Goal: Transaction & Acquisition: Purchase product/service

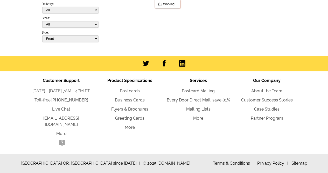
select select "785"
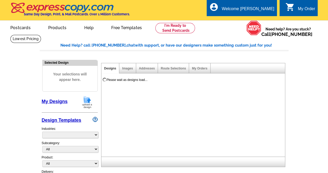
select select "785"
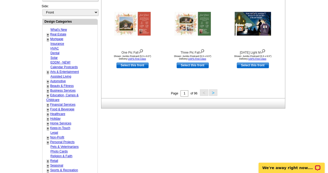
scroll to position [192, 0]
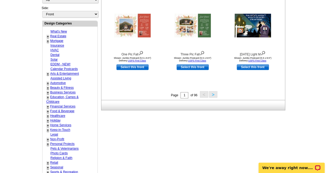
click at [47, 35] on link "+" at bounding box center [48, 36] width 2 height 4
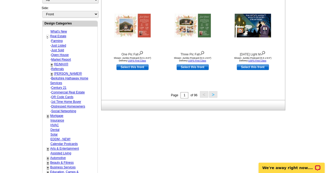
click at [59, 39] on link "Farming" at bounding box center [56, 41] width 11 height 4
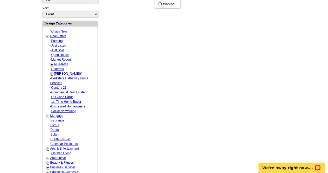
select select "1208"
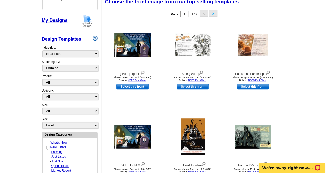
scroll to position [77, 0]
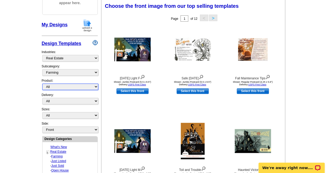
click at [80, 84] on select "All Postcards Letters and flyers Business Cards Door Hangers Greeting Cards" at bounding box center [70, 86] width 56 height 6
select select "1"
click at [42, 83] on select "All Postcards Letters and flyers Business Cards Door Hangers Greeting Cards" at bounding box center [70, 86] width 56 height 6
click at [257, 52] on img at bounding box center [253, 49] width 30 height 23
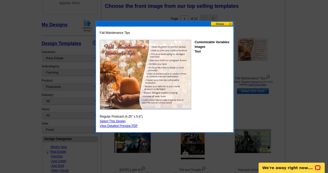
click at [221, 24] on button at bounding box center [222, 23] width 23 height 5
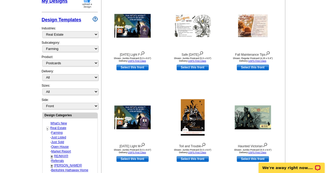
scroll to position [93, 0]
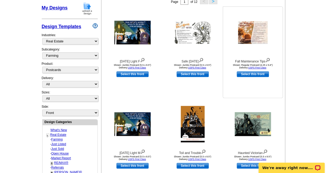
click at [256, 77] on link "Select this front" at bounding box center [253, 74] width 32 height 6
select select "1"
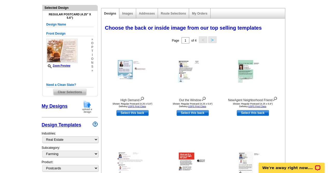
scroll to position [55, 0]
click at [215, 39] on button ">" at bounding box center [212, 39] width 8 height 6
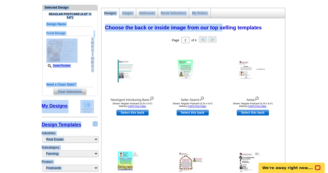
scroll to position [0, 0]
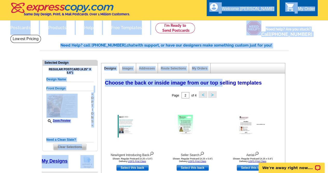
drag, startPoint x: 215, startPoint y: 39, endPoint x: 245, endPoint y: -23, distance: 68.5
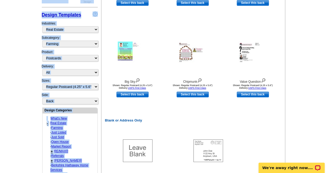
scroll to position [166, 0]
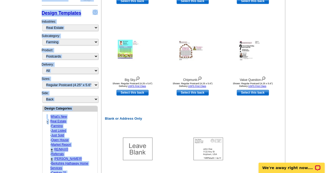
click at [304, 107] on main "Need Help? call 800-260-5887, chat with support, or have our designers make som…" at bounding box center [164, 128] width 328 height 520
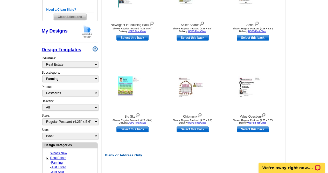
scroll to position [130, 0]
click at [245, 90] on img at bounding box center [253, 87] width 30 height 23
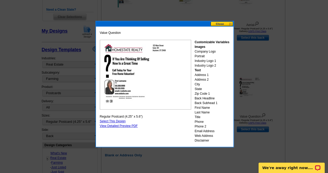
click at [117, 120] on link "Select This Design" at bounding box center [113, 121] width 26 height 4
select select "front"
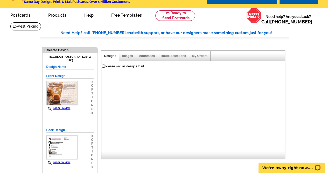
scroll to position [18, 0]
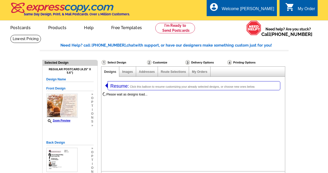
select select "1"
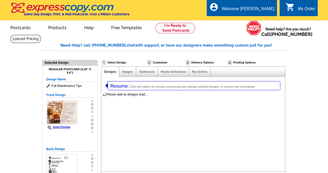
select select "785"
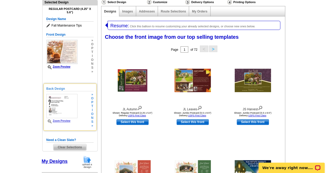
click at [92, 118] on span "n" at bounding box center [92, 118] width 2 height 4
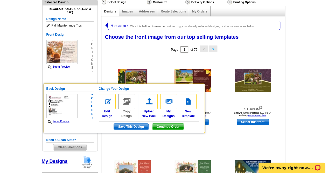
click at [111, 105] on img at bounding box center [107, 101] width 17 height 15
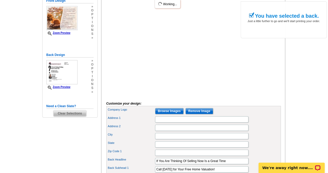
scroll to position [96, 0]
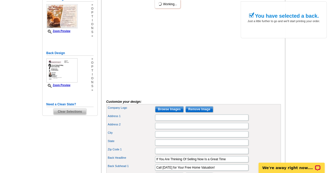
click at [75, 113] on span "Clear Selections" at bounding box center [69, 111] width 33 height 6
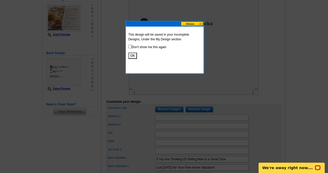
click at [192, 25] on button at bounding box center [192, 23] width 23 height 5
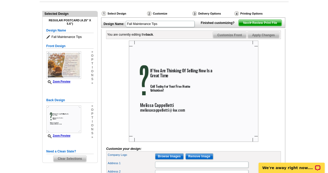
scroll to position [49, 0]
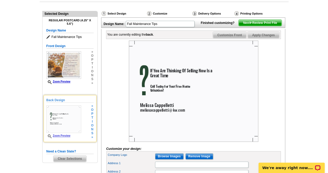
click at [92, 126] on span "o" at bounding box center [92, 125] width 2 height 4
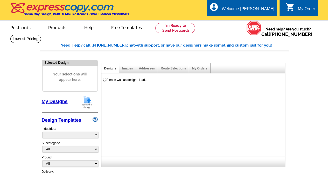
select select "785"
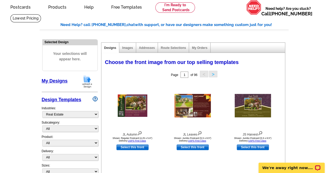
scroll to position [20, 0]
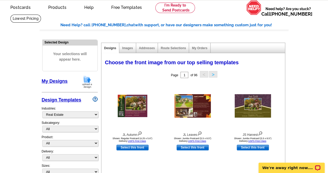
click at [57, 80] on link "My Designs" at bounding box center [55, 80] width 26 height 5
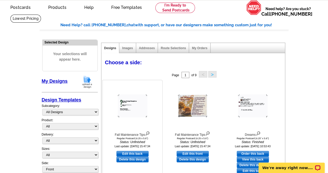
click at [139, 103] on img at bounding box center [133, 105] width 30 height 23
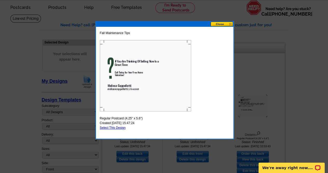
click at [223, 25] on button at bounding box center [222, 24] width 23 height 5
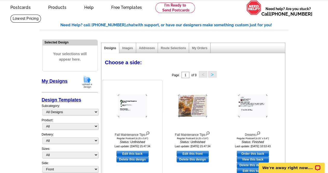
click at [138, 161] on link "Delete this design" at bounding box center [133, 159] width 32 height 6
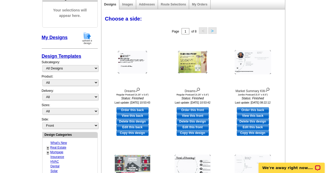
scroll to position [63, 0]
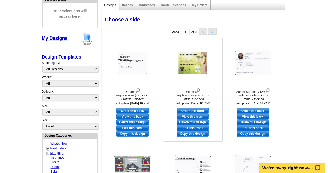
click at [184, 63] on img at bounding box center [193, 62] width 30 height 23
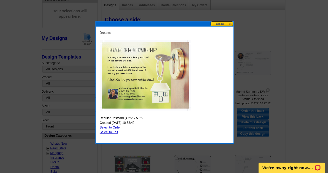
click at [218, 26] on button at bounding box center [222, 23] width 23 height 5
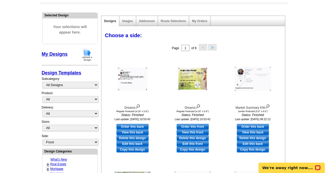
scroll to position [50, 0]
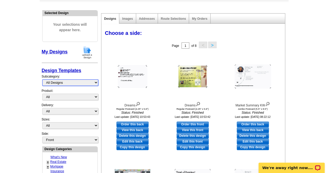
click at [92, 80] on select "All Designs Finished Designs Unfinished Designs" at bounding box center [70, 82] width 56 height 6
click at [42, 79] on select "All Designs Finished Designs Unfinished Designs" at bounding box center [70, 82] width 56 height 6
click at [88, 82] on select "All Designs Finished Designs Unfinished Designs" at bounding box center [70, 82] width 56 height 6
click at [42, 79] on select "All Designs Finished Designs Unfinished Designs" at bounding box center [70, 82] width 56 height 6
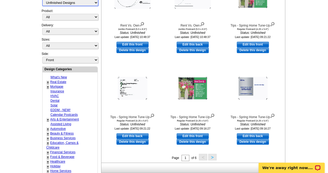
scroll to position [122, 0]
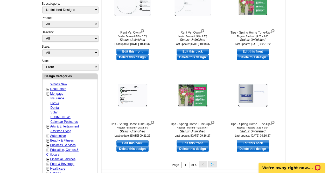
click at [64, 87] on link "Real Estate" at bounding box center [58, 89] width 16 height 4
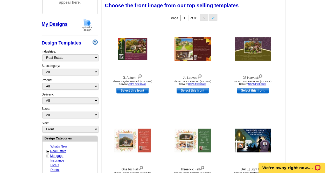
scroll to position [77, 0]
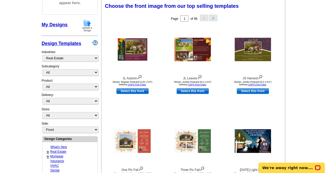
click at [48, 150] on link "+" at bounding box center [48, 152] width 2 height 4
click at [57, 154] on link "Farming" at bounding box center [56, 156] width 11 height 4
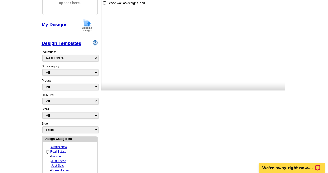
select select "1208"
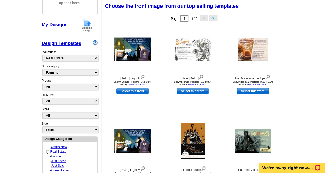
click at [55, 154] on link "Farming" at bounding box center [56, 156] width 11 height 4
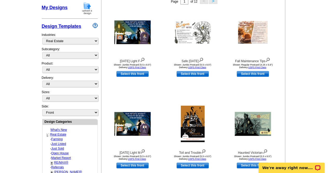
scroll to position [94, 0]
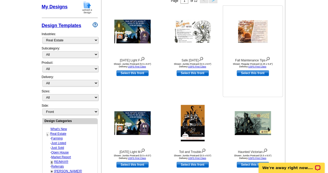
click at [252, 74] on link "Select this front" at bounding box center [253, 73] width 32 height 6
select select "1"
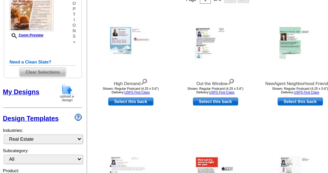
scroll to position [95, 0]
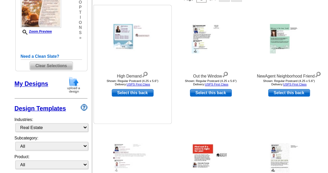
click at [122, 30] on img at bounding box center [133, 30] width 30 height 23
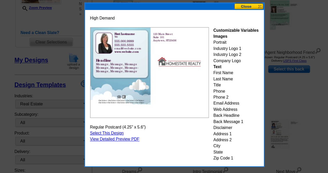
click at [216, 24] on button at bounding box center [222, 23] width 23 height 5
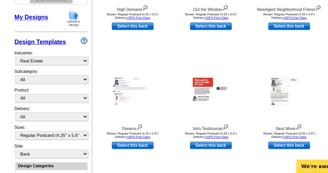
scroll to position [108, 0]
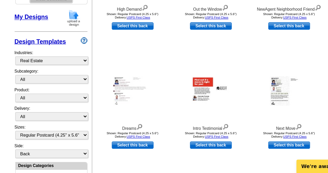
click at [128, 110] on img at bounding box center [133, 109] width 30 height 23
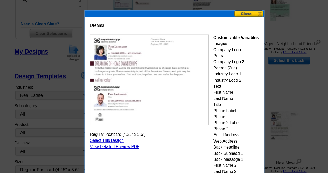
scroll to position [107, 0]
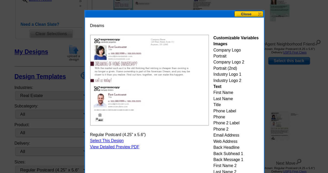
click at [220, 23] on button at bounding box center [222, 24] width 23 height 5
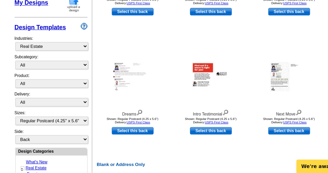
scroll to position [119, 0]
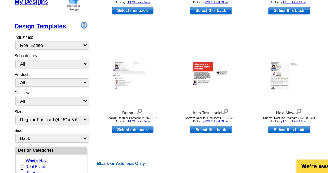
click at [185, 96] on img at bounding box center [193, 98] width 30 height 23
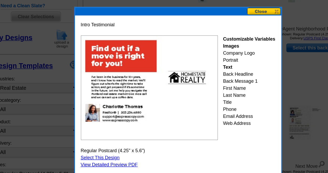
scroll to position [119, 0]
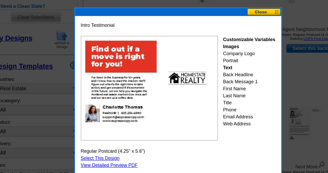
click at [220, 25] on button at bounding box center [222, 24] width 23 height 5
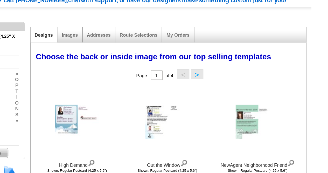
scroll to position [45, 0]
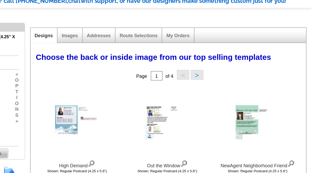
click at [215, 50] on button ">" at bounding box center [212, 49] width 8 height 6
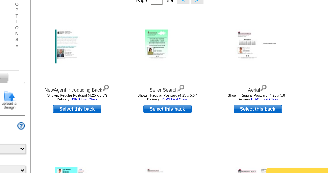
click at [185, 82] on img at bounding box center [193, 81] width 30 height 23
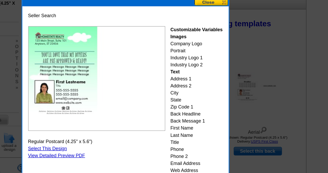
click at [223, 26] on button at bounding box center [222, 23] width 23 height 5
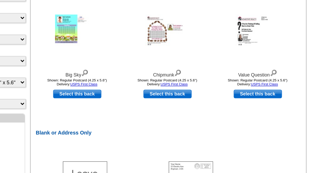
scroll to position [196, 0]
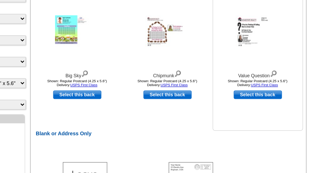
click at [246, 24] on img at bounding box center [253, 21] width 30 height 23
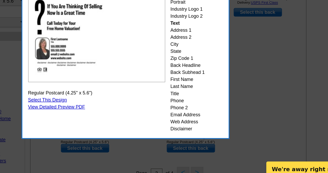
click at [116, 119] on link "Select This Design" at bounding box center [113, 121] width 26 height 4
select select "front"
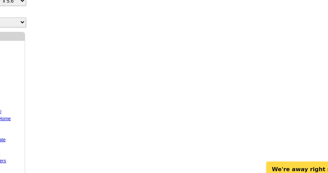
scroll to position [0, 0]
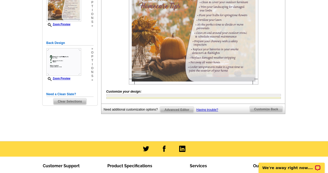
scroll to position [99, 0]
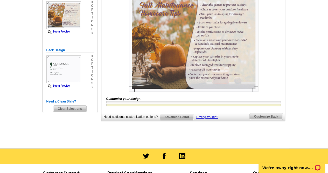
click at [271, 119] on span "Customize Back" at bounding box center [266, 116] width 33 height 6
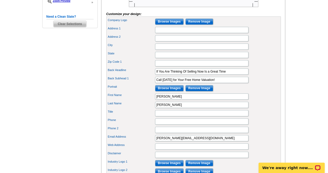
scroll to position [183, 0]
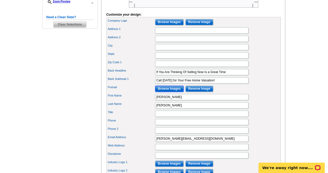
click at [171, 92] on input "Browse Images" at bounding box center [169, 88] width 29 height 6
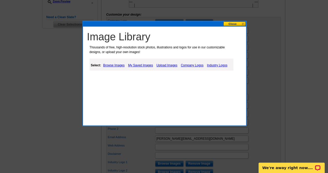
click at [166, 67] on link "Upload Images" at bounding box center [167, 65] width 24 height 6
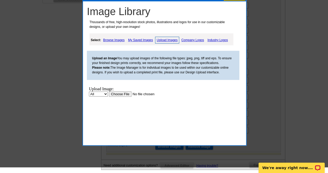
scroll to position [214, 0]
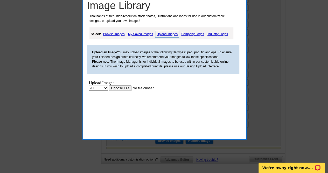
click at [116, 87] on input "file" at bounding box center [142, 87] width 66 height 5
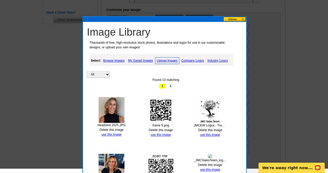
scroll to position [188, 0]
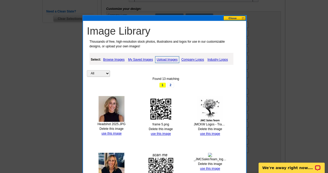
click at [113, 109] on img at bounding box center [112, 109] width 26 height 26
click at [112, 133] on link "use this image" at bounding box center [111, 133] width 20 height 4
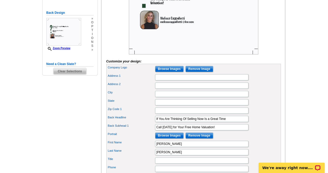
scroll to position [137, 0]
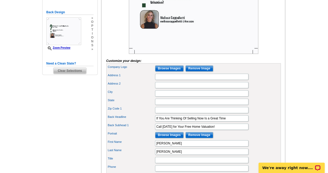
click at [180, 71] on input "Browse Images" at bounding box center [169, 68] width 29 height 6
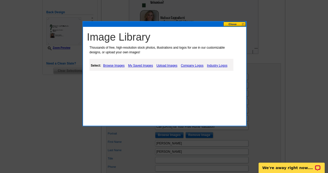
click at [119, 66] on link "Browse Images" at bounding box center [114, 65] width 24 height 6
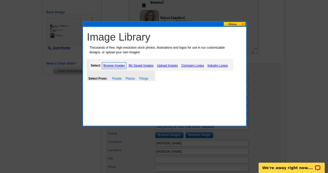
click at [141, 66] on link "My Saved Images" at bounding box center [141, 65] width 28 height 6
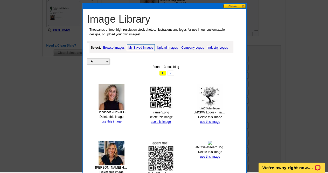
scroll to position [152, 0]
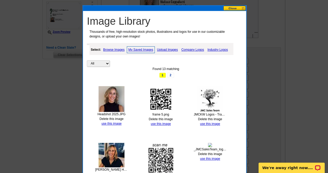
click at [191, 52] on link "Company Logos" at bounding box center [192, 49] width 25 height 6
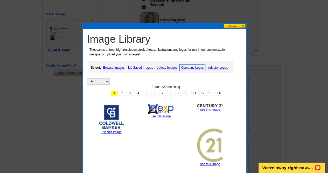
scroll to position [135, 0]
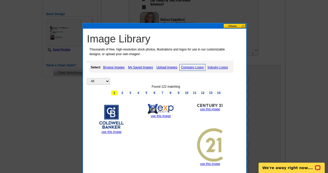
click at [219, 67] on link "Industry Logos" at bounding box center [217, 67] width 23 height 6
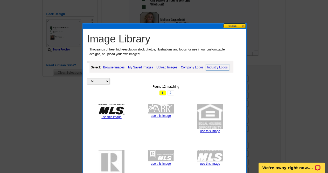
click at [148, 69] on link "My Saved Images" at bounding box center [141, 67] width 28 height 6
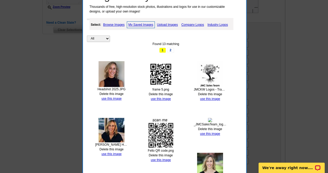
scroll to position [178, 0]
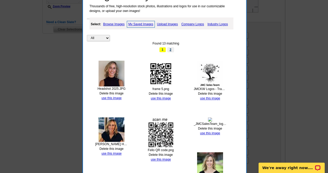
click at [170, 49] on link "2" at bounding box center [170, 49] width 7 height 5
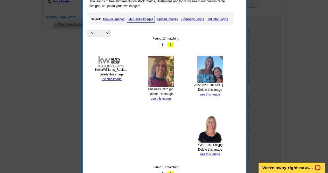
scroll to position [175, 0]
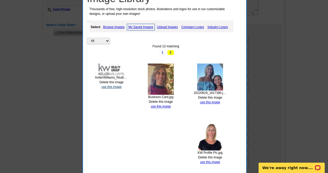
click at [114, 86] on link "use this image" at bounding box center [111, 87] width 20 height 4
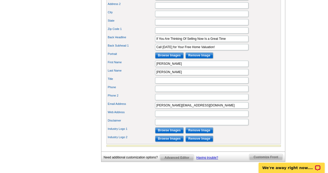
scroll to position [219, 0]
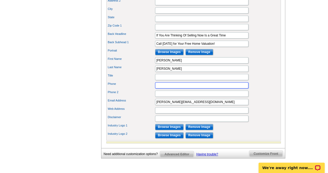
click at [176, 88] on input "Phone" at bounding box center [201, 85] width 93 height 6
type input "610-442-4636 (c)"
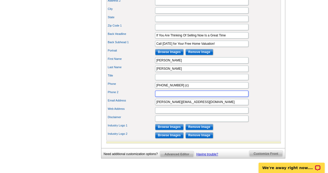
click at [162, 97] on input "Phone 2" at bounding box center [201, 93] width 93 height 6
type input "610-792-5900 (o)"
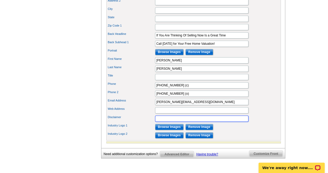
click at [171, 121] on input "Disclaimer" at bounding box center [201, 118] width 93 height 6
type input "If you're currently working with a realtor, this is not meant as a solicitation."
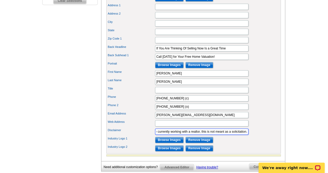
scroll to position [204, 0]
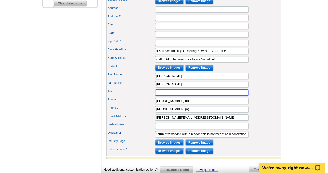
click at [181, 96] on input "Title" at bounding box center [201, 92] width 93 height 6
type input "Realtor"
click at [170, 145] on input "Browse Images" at bounding box center [169, 142] width 29 height 6
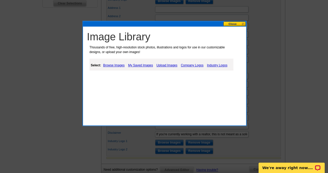
click at [144, 67] on link "My Saved Images" at bounding box center [141, 65] width 28 height 6
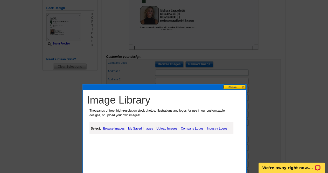
scroll to position [141, 0]
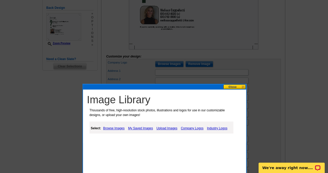
click at [239, 87] on button at bounding box center [234, 86] width 23 height 5
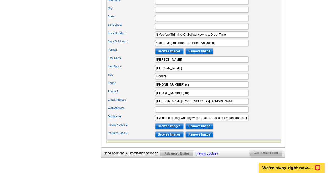
scroll to position [225, 0]
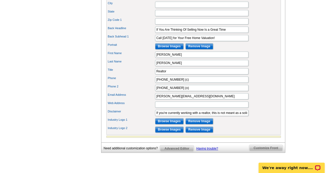
click at [176, 124] on input "Browse Images" at bounding box center [169, 121] width 29 height 6
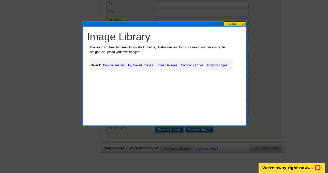
click at [169, 65] on link "Upload Images" at bounding box center [167, 65] width 24 height 6
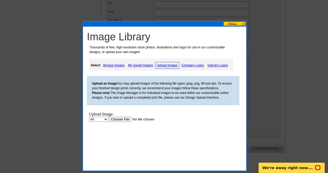
scroll to position [0, 0]
click at [125, 119] on input "file" at bounding box center [142, 118] width 66 height 5
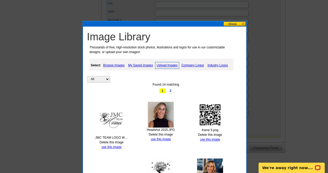
click at [165, 68] on link "Upload Images" at bounding box center [167, 65] width 24 height 7
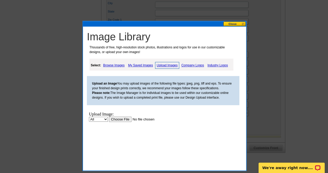
click at [121, 119] on input "file" at bounding box center [142, 118] width 66 height 5
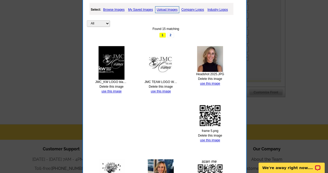
scroll to position [279, 0]
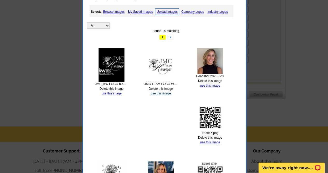
click at [167, 93] on link "use this image" at bounding box center [161, 93] width 20 height 4
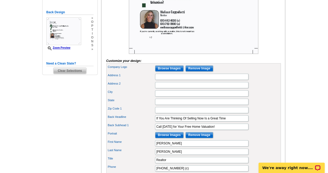
scroll to position [138, 0]
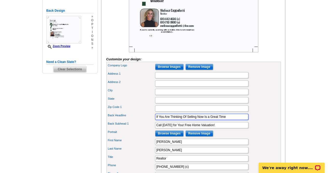
click at [196, 120] on input "If You Are Thinking Of Selling Now Is a Great Time" at bounding box center [201, 116] width 93 height 6
click at [233, 120] on input "If You Are Thinking Of Selling, Now Is a Great Time" at bounding box center [201, 116] width 93 height 6
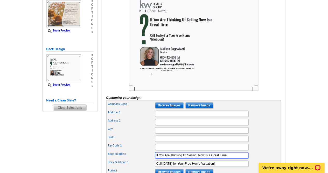
scroll to position [99, 0]
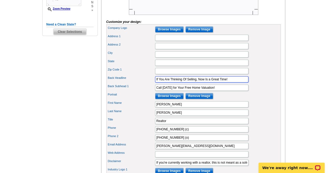
type input "If You Are Thinking Of Selling, Now Is a Great Time!"
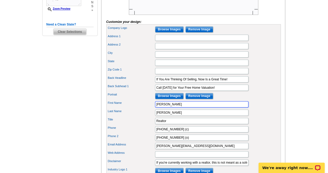
click at [242, 107] on input "[PERSON_NAME]" at bounding box center [201, 104] width 93 height 6
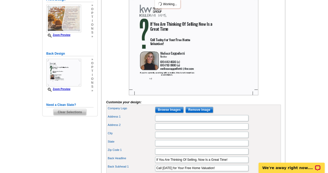
scroll to position [75, 0]
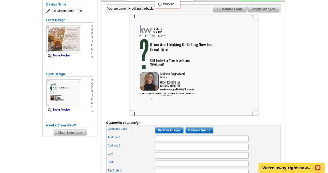
click at [269, 134] on div "Company Logo Browse Images Remove Image" at bounding box center [193, 130] width 173 height 8
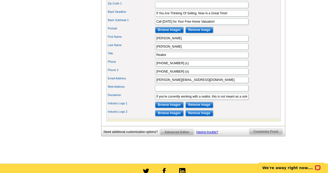
scroll to position [241, 0]
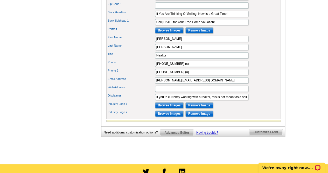
click at [174, 108] on input "Browse Images" at bounding box center [169, 105] width 29 height 6
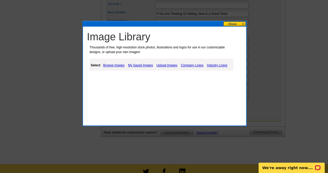
click at [219, 68] on link "Industry Logos" at bounding box center [217, 65] width 23 height 6
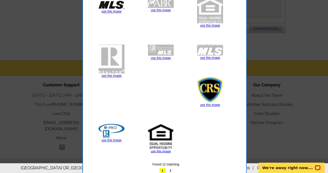
scroll to position [345, 0]
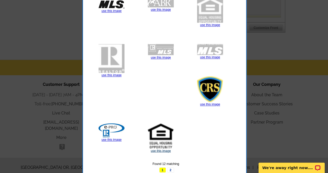
click at [165, 151] on link "use this image" at bounding box center [161, 150] width 20 height 4
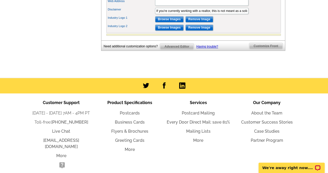
scroll to position [326, 0]
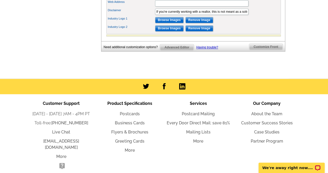
click at [174, 31] on input "Browse Images" at bounding box center [169, 28] width 29 height 6
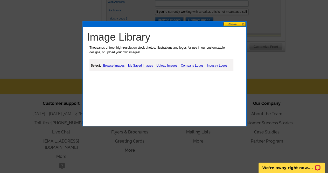
click at [218, 67] on link "Industry Logos" at bounding box center [217, 65] width 23 height 6
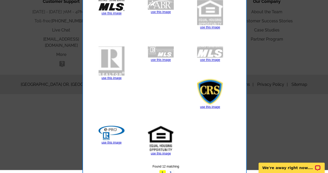
scroll to position [438, 0]
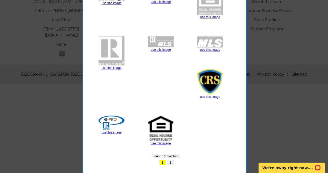
click at [170, 162] on link "2" at bounding box center [170, 161] width 7 height 5
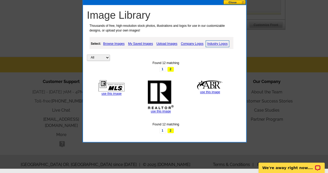
scroll to position [343, 0]
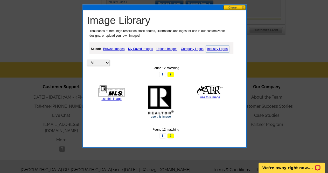
click at [160, 117] on link "use this image" at bounding box center [161, 116] width 20 height 4
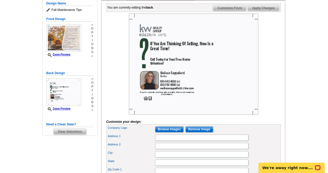
scroll to position [0, 0]
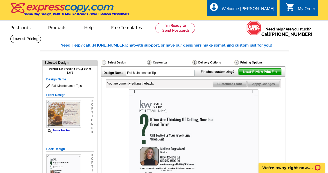
click at [272, 75] on span "Next Review Print File" at bounding box center [260, 72] width 43 height 6
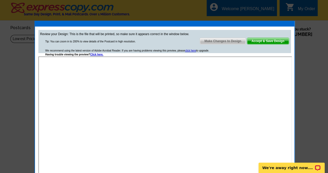
click at [235, 43] on span "Make Changes to Design" at bounding box center [223, 41] width 46 height 6
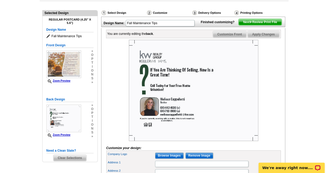
scroll to position [50, 0]
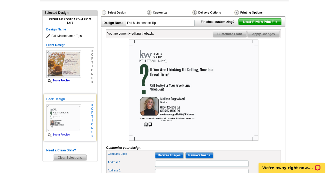
click at [89, 132] on div "Back Design Zoom Preview » o p t i o n s »" at bounding box center [69, 117] width 47 height 41
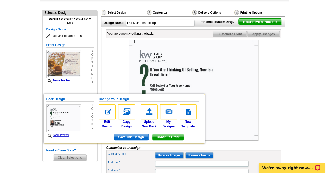
click at [97, 157] on div "Regular Postcard (4.25" x 5.6") Design Name Fall Maintenance Tips Front Design …" at bounding box center [70, 88] width 55 height 145
click at [105, 77] on div "You are currently editing the back . Customize Front Customize Back Apply Chang…" at bounding box center [193, 172] width 184 height 289
click at [174, 135] on span "Continue Order" at bounding box center [168, 137] width 32 height 6
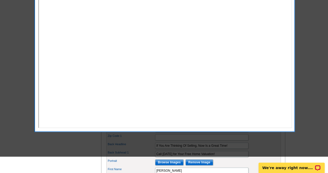
scroll to position [0, 0]
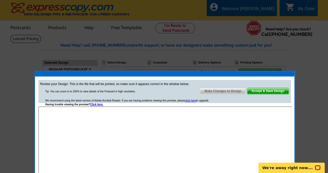
click at [273, 92] on span "Accept & Save Design" at bounding box center [268, 91] width 42 height 6
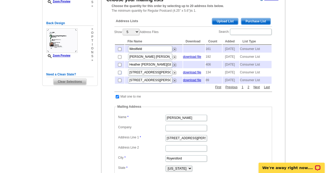
click at [119, 74] on input "checkbox" at bounding box center [119, 72] width 3 height 3
checkbox input "true"
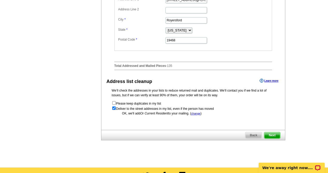
scroll to position [245, 0]
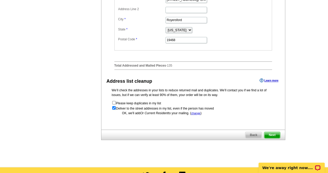
click at [275, 138] on span "Next" at bounding box center [272, 135] width 16 height 6
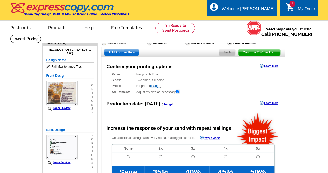
radio input "false"
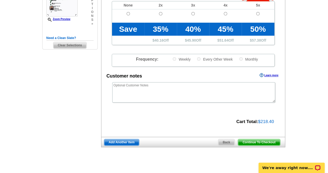
scroll to position [148, 0]
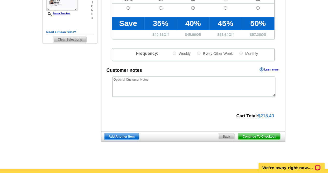
click at [272, 137] on span "Continue To Checkout" at bounding box center [259, 136] width 42 height 6
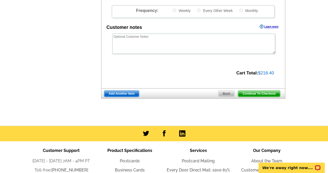
scroll to position [209, 0]
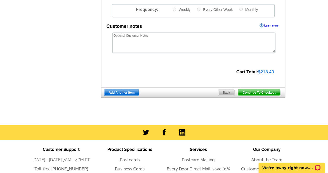
click at [262, 94] on span "Continue To Checkout" at bounding box center [259, 92] width 42 height 6
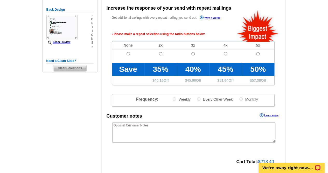
scroll to position [116, 0]
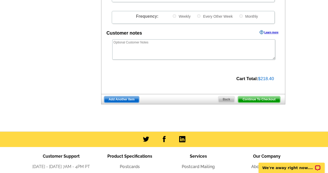
click at [268, 99] on span "Continue To Checkout" at bounding box center [259, 99] width 42 height 6
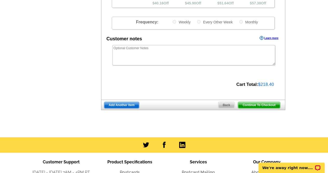
click at [263, 99] on div "Continue To Checkout Back Add Another Item" at bounding box center [193, 104] width 184 height 10
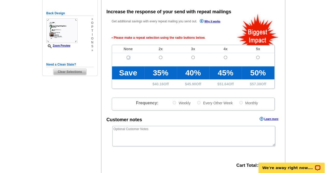
click at [129, 57] on input "radio" at bounding box center [128, 57] width 3 height 3
radio input "true"
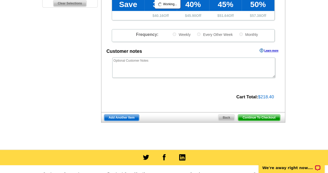
scroll to position [192, 0]
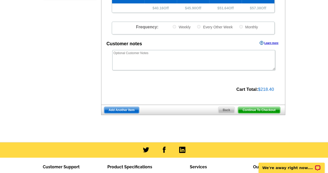
click at [255, 110] on span "Continue To Checkout" at bounding box center [259, 110] width 42 height 6
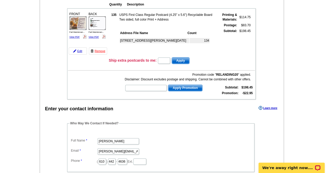
scroll to position [59, 0]
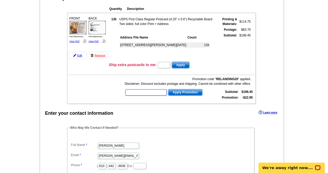
click at [149, 91] on input "text" at bounding box center [146, 92] width 42 height 6
type input "grow0925"
click at [191, 93] on span "Apply Promotion" at bounding box center [185, 92] width 34 height 6
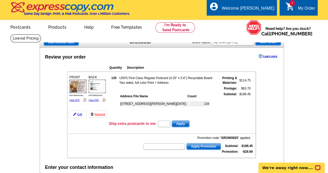
scroll to position [0, 0]
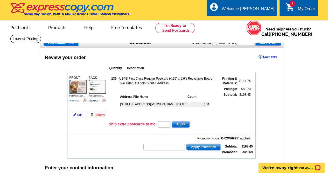
click at [70, 100] on link "View PDF" at bounding box center [75, 100] width 10 height 3
click at [101, 87] on img at bounding box center [97, 86] width 17 height 13
click at [75, 116] on link "Edit" at bounding box center [78, 114] width 18 height 7
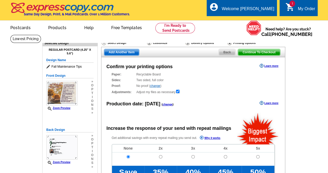
radio input "false"
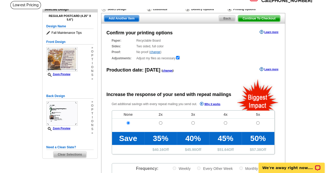
scroll to position [34, 0]
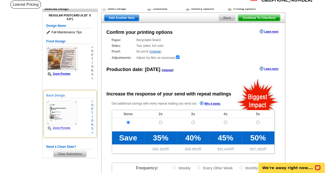
click at [91, 123] on div "» o p t i o n s »" at bounding box center [92, 116] width 4 height 35
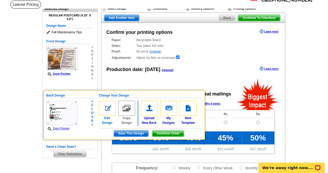
click at [106, 121] on link "Edit Design" at bounding box center [107, 112] width 17 height 24
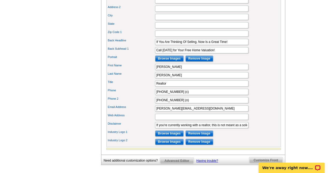
scroll to position [213, 0]
click at [184, 119] on input "Web Address" at bounding box center [201, 116] width 93 height 6
type input "[DOMAIN_NAME]"
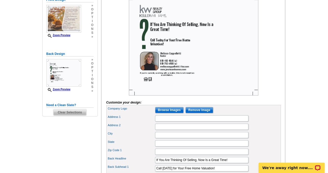
scroll to position [82, 0]
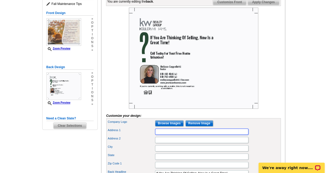
click at [161, 134] on input "Address 1" at bounding box center [201, 131] width 93 height 6
type input "JMC Sales Team"
click at [172, 143] on input "Address 2" at bounding box center [201, 140] width 93 height 6
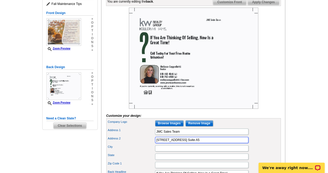
type input "400 Arcola Rd. Suite A5"
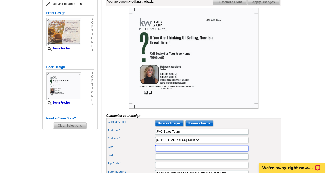
click at [177, 151] on input "City" at bounding box center [201, 148] width 93 height 6
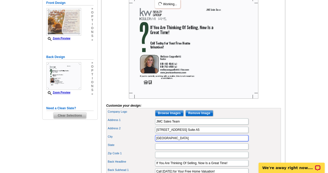
scroll to position [98, 0]
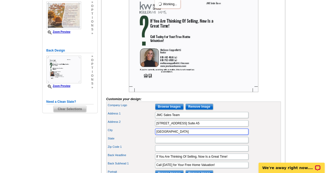
type input "Collegeville"
click at [174, 143] on input "State" at bounding box center [201, 140] width 93 height 6
type input "PA"
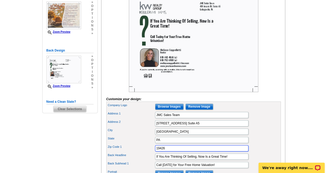
type input "19426"
click at [272, 135] on div "City Collegeville" at bounding box center [193, 131] width 173 height 8
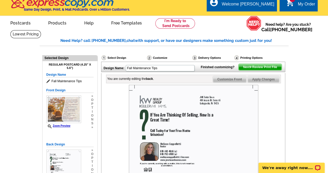
scroll to position [5, 0]
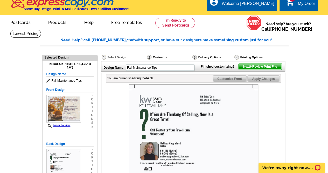
click at [275, 70] on span "Next Review Print File" at bounding box center [260, 66] width 43 height 6
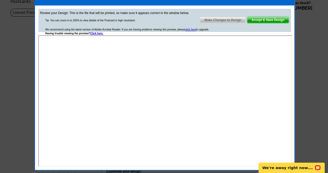
scroll to position [28, 0]
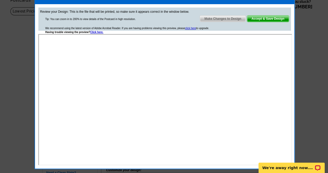
click at [266, 18] on span "Accept & Save Design" at bounding box center [268, 19] width 42 height 6
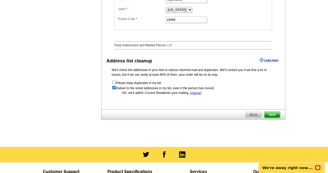
scroll to position [265, 0]
click at [279, 118] on span "Next" at bounding box center [272, 114] width 16 height 6
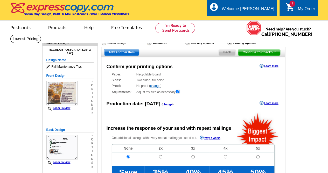
radio input "false"
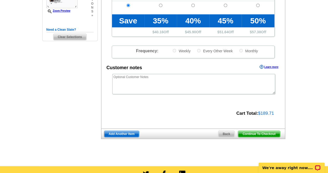
scroll to position [151, 0]
click at [265, 136] on span "Continue To Checkout" at bounding box center [259, 134] width 42 height 6
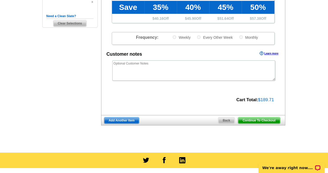
scroll to position [165, 0]
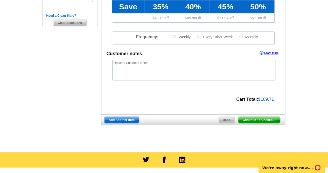
click at [262, 121] on span "Continue To Checkout" at bounding box center [259, 120] width 42 height 6
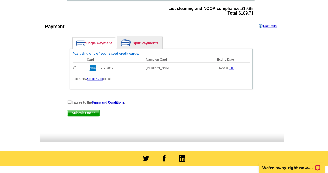
scroll to position [226, 0]
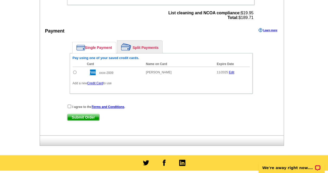
click at [73, 70] on input "radio" at bounding box center [74, 71] width 3 height 3
radio input "true"
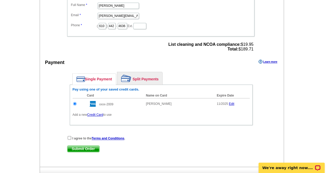
scroll to position [191, 0]
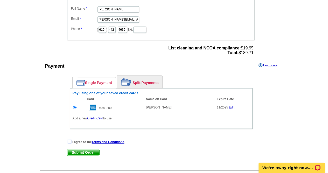
click at [68, 140] on input "checkbox" at bounding box center [69, 140] width 3 height 3
checkbox input "true"
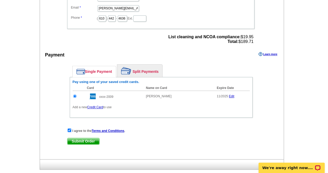
scroll to position [209, 0]
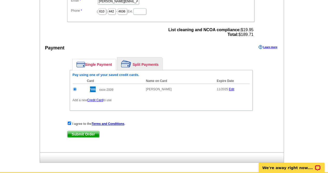
click at [88, 134] on span "Submit Order" at bounding box center [83, 134] width 32 height 6
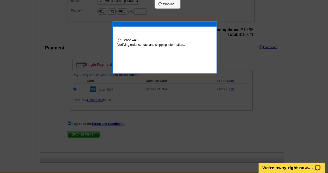
scroll to position [207, 0]
